Goal: Task Accomplishment & Management: Manage account settings

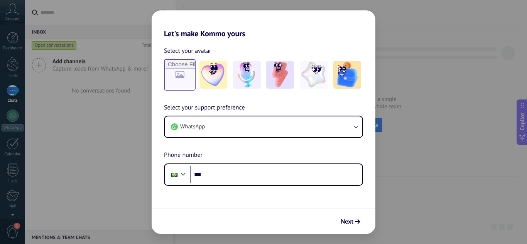
click at [181, 73] on input "file" at bounding box center [180, 75] width 30 height 30
type input "**********"
click at [293, 108] on div "Select your support preference WhatsApp Phone number Phone ***" at bounding box center [264, 144] width 224 height 83
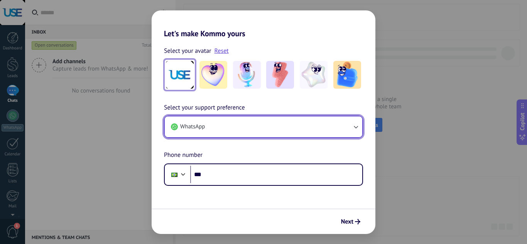
click at [279, 134] on button "WhatsApp" at bounding box center [264, 127] width 198 height 21
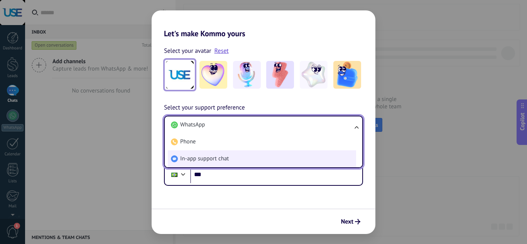
click at [189, 158] on span "In-app support chat" at bounding box center [204, 159] width 49 height 8
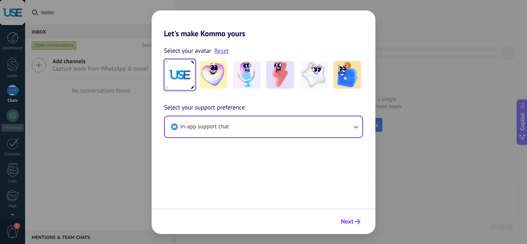
click at [349, 224] on span "Next" at bounding box center [347, 221] width 12 height 5
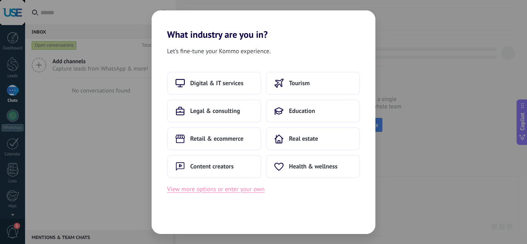
click at [188, 189] on button "View more options or enter your own" at bounding box center [216, 190] width 98 height 10
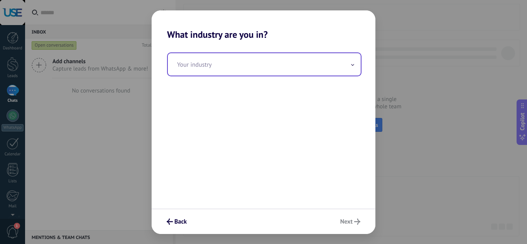
click at [281, 73] on input "text" at bounding box center [264, 64] width 193 height 22
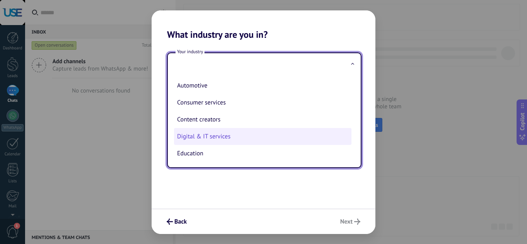
click at [212, 134] on li "Digital & IT services" at bounding box center [263, 136] width 178 height 17
type input "**********"
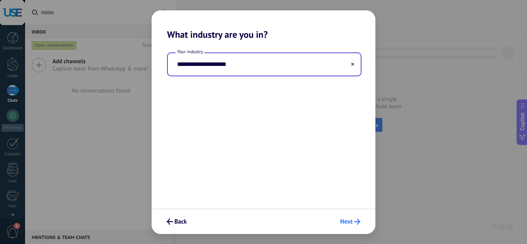
click at [359, 223] on use "submit" at bounding box center [357, 222] width 6 height 6
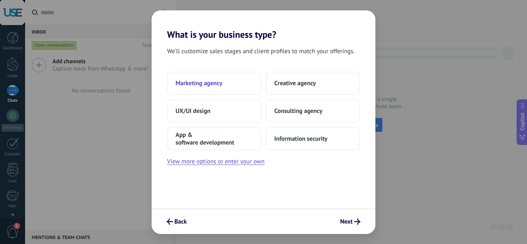
click at [203, 83] on span "Marketing agency" at bounding box center [199, 84] width 47 height 8
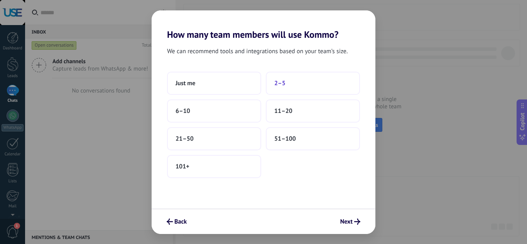
click at [296, 80] on button "2–5" at bounding box center [313, 83] width 94 height 23
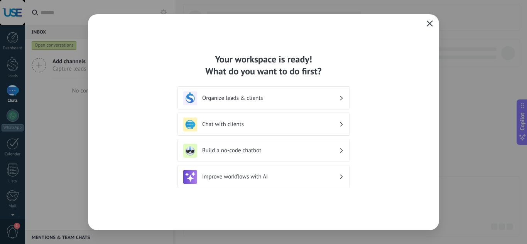
click at [427, 20] on button "button" at bounding box center [430, 24] width 10 height 11
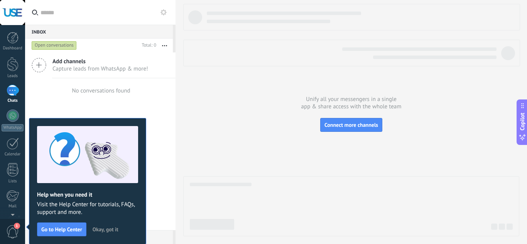
click at [120, 228] on button "Okay, got it" at bounding box center [105, 230] width 33 height 12
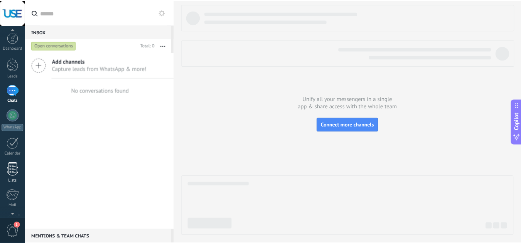
scroll to position [77, 0]
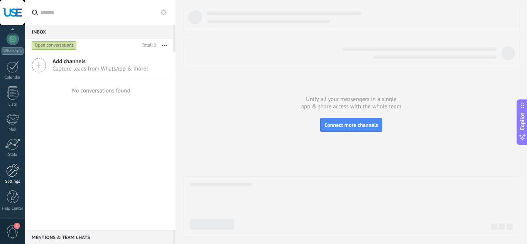
click at [9, 177] on div at bounding box center [12, 171] width 13 height 14
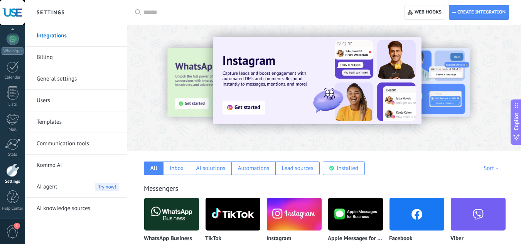
click at [55, 57] on link "Billing" at bounding box center [78, 58] width 83 height 22
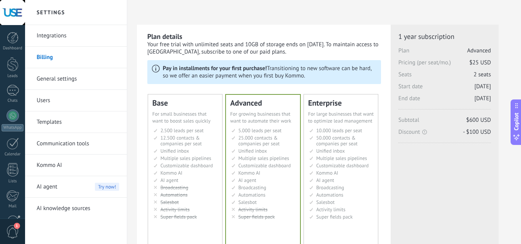
click at [73, 82] on link "General settings" at bounding box center [78, 79] width 83 height 22
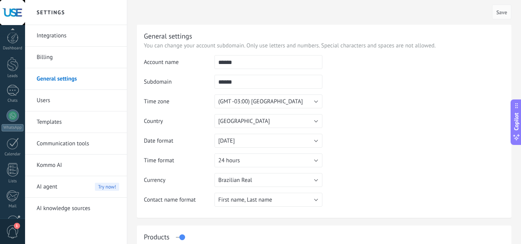
scroll to position [77, 0]
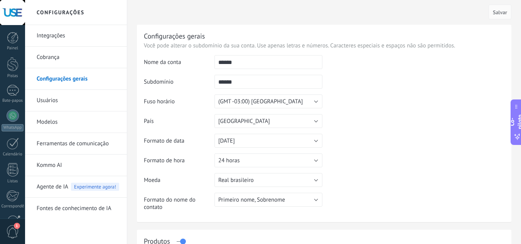
click at [278, 29] on div "Configurações gerais Você pode alterar o subdomínio da sua conta. Use apenas le…" at bounding box center [324, 124] width 375 height 198
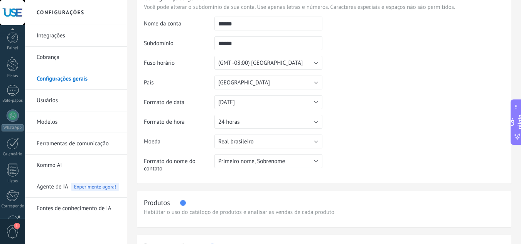
scroll to position [82, 0]
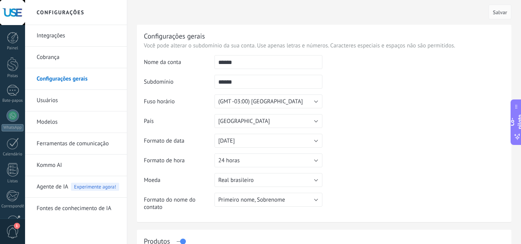
click at [268, 22] on div "Cancelar Salvar" at bounding box center [324, 12] width 375 height 25
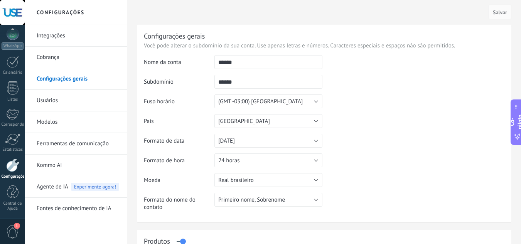
drag, startPoint x: 257, startPoint y: 65, endPoint x: 191, endPoint y: 66, distance: 65.6
click at [193, 66] on tr "Nome da conta ******" at bounding box center [324, 65] width 361 height 20
type input "**********"
click at [499, 20] on div "Cancelar Salvar" at bounding box center [324, 12] width 375 height 25
click at [499, 19] on div "Cancelar Salvar" at bounding box center [324, 12] width 375 height 25
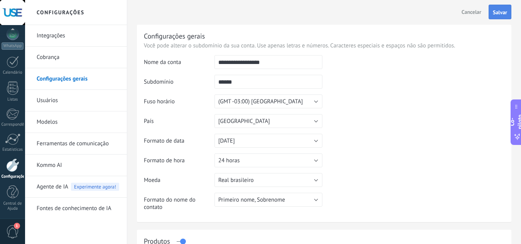
click at [499, 16] on button "Salvar" at bounding box center [500, 12] width 23 height 15
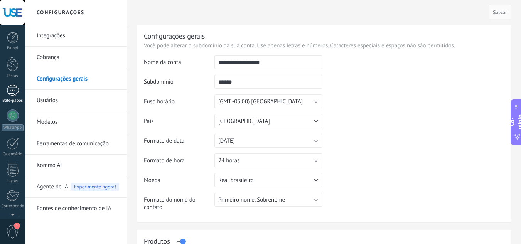
click at [12, 92] on div at bounding box center [13, 90] width 12 height 11
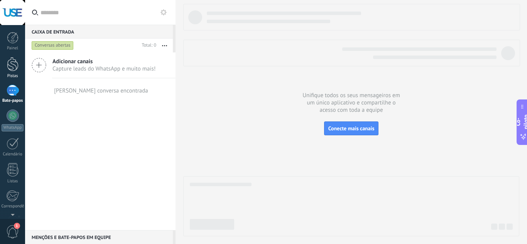
click at [10, 72] on link "Pistas" at bounding box center [12, 68] width 25 height 22
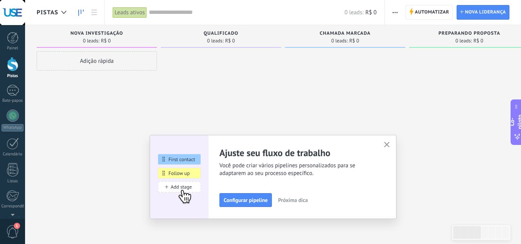
click at [390, 144] on icon "button" at bounding box center [387, 145] width 6 height 6
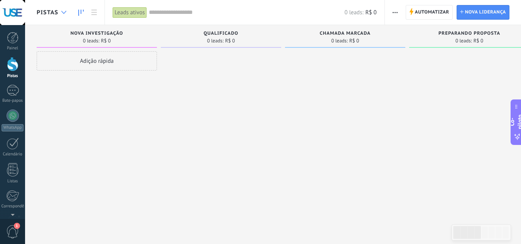
click at [63, 13] on icon at bounding box center [63, 12] width 5 height 3
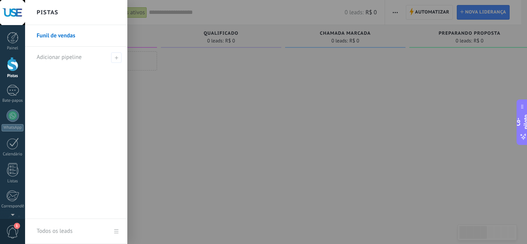
click at [190, 106] on div at bounding box center [288, 122] width 527 height 244
